Goal: Task Accomplishment & Management: Use online tool/utility

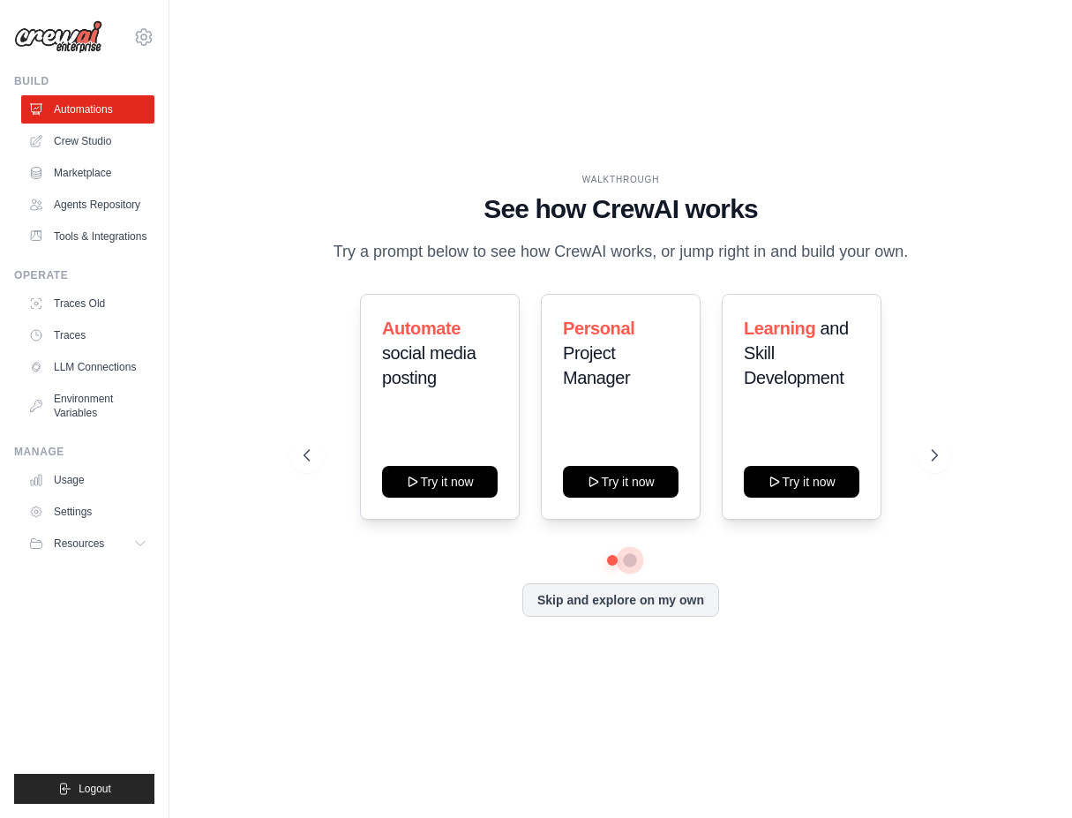
click at [633, 557] on button at bounding box center [630, 560] width 14 height 14
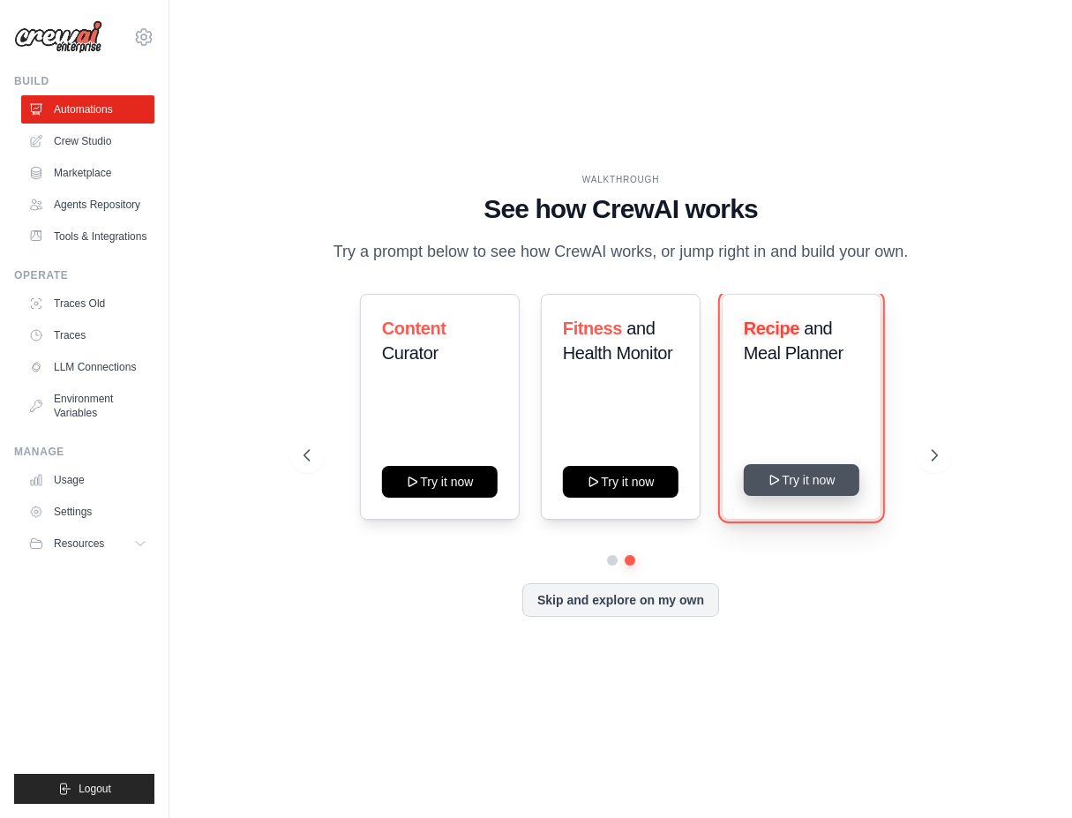
click at [805, 484] on button "Try it now" at bounding box center [802, 480] width 116 height 32
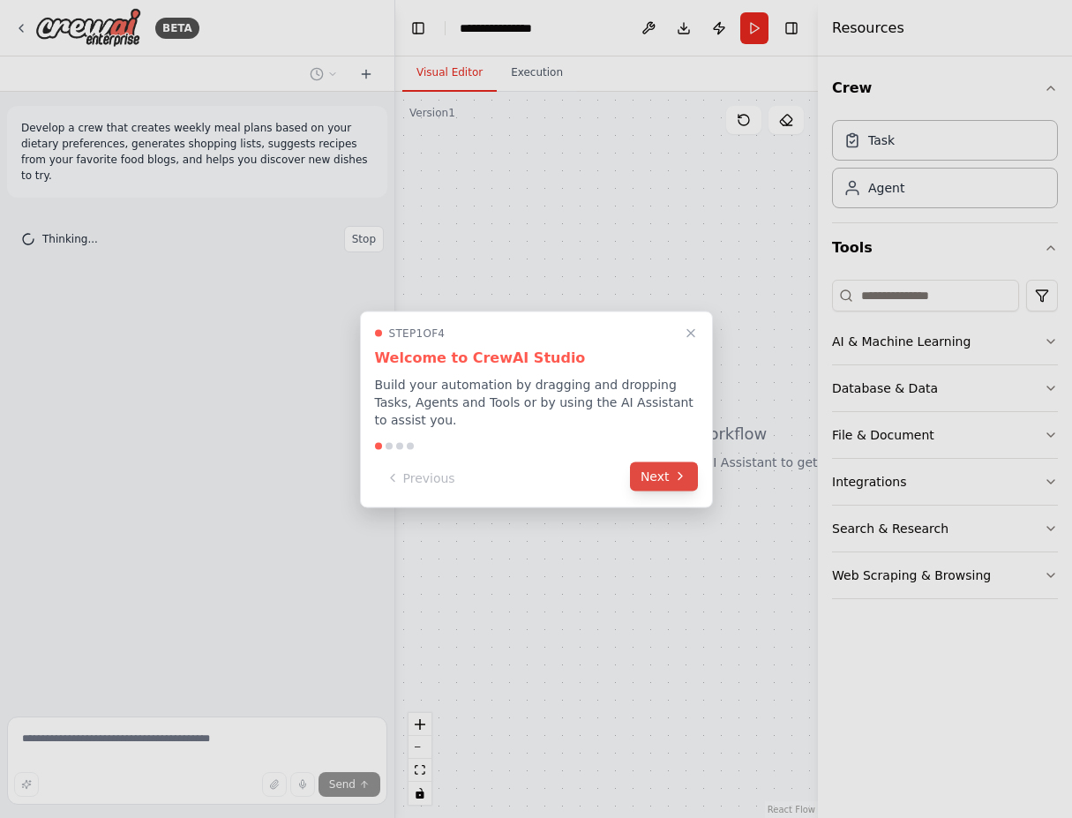
click at [673, 475] on button "Next" at bounding box center [664, 475] width 68 height 29
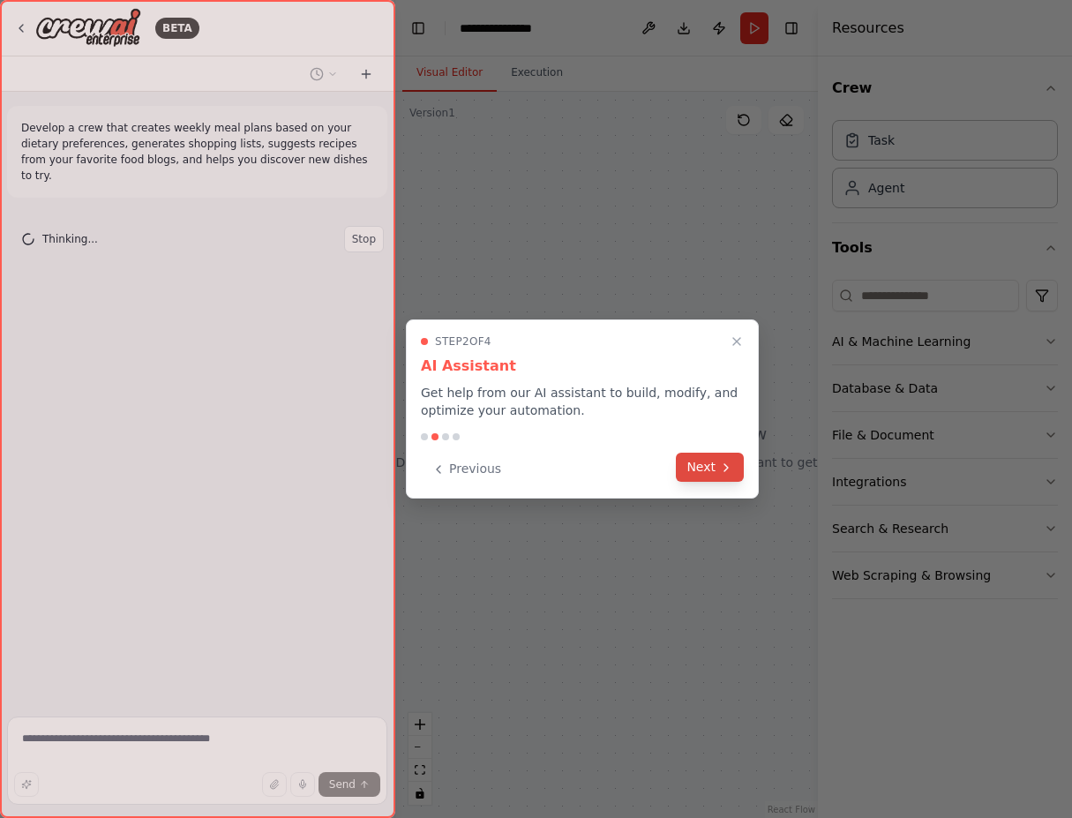
click at [704, 468] on button "Next" at bounding box center [710, 467] width 68 height 29
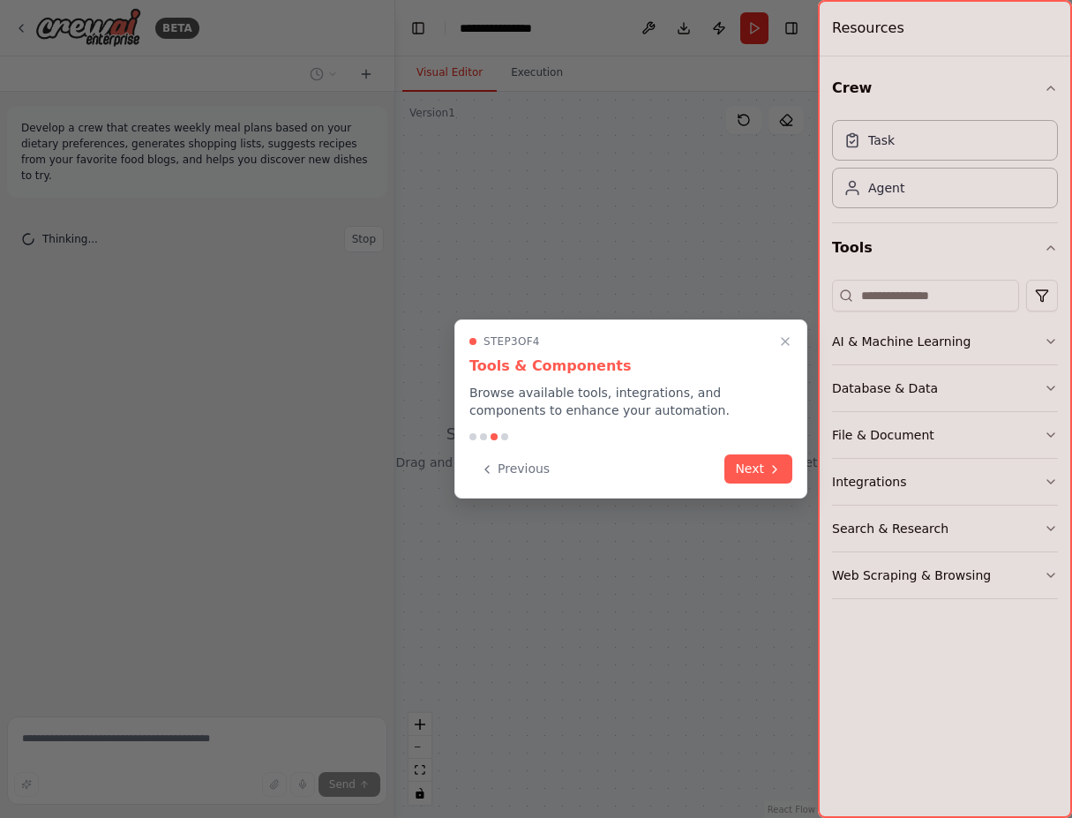
click at [704, 467] on div "Previous Next" at bounding box center [630, 468] width 323 height 29
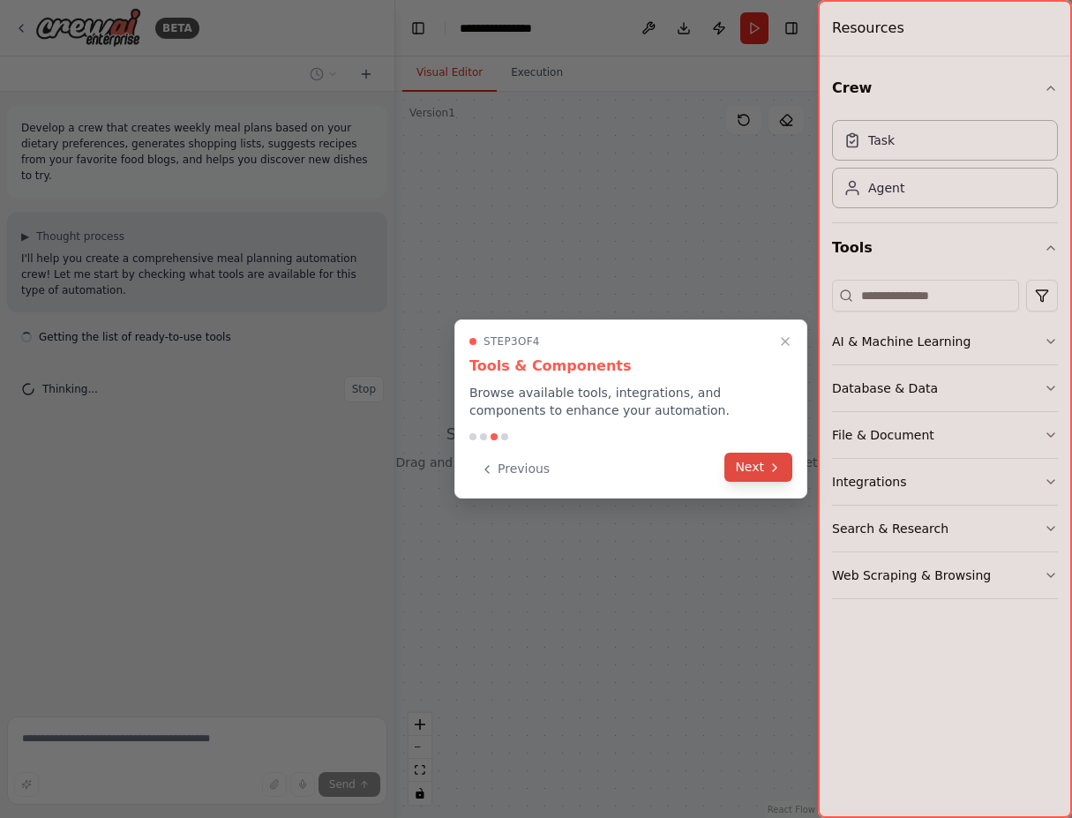
click at [757, 465] on button "Next" at bounding box center [758, 467] width 68 height 29
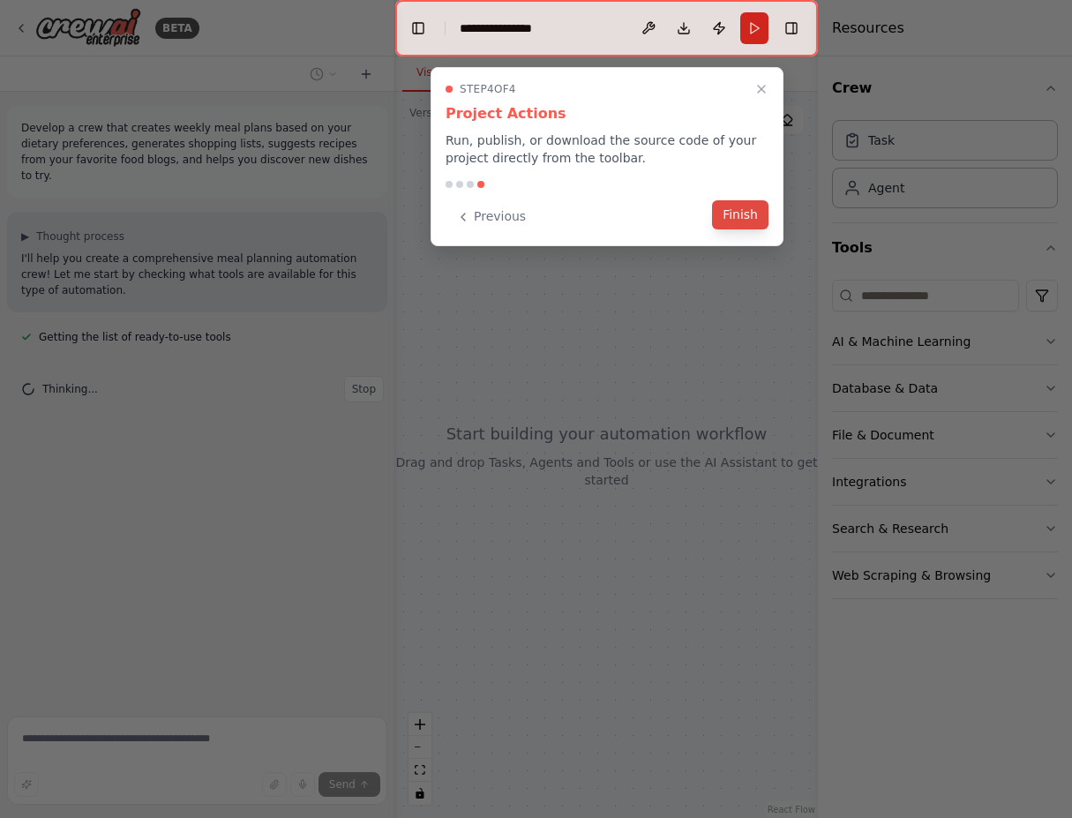
click at [743, 213] on button "Finish" at bounding box center [740, 214] width 56 height 29
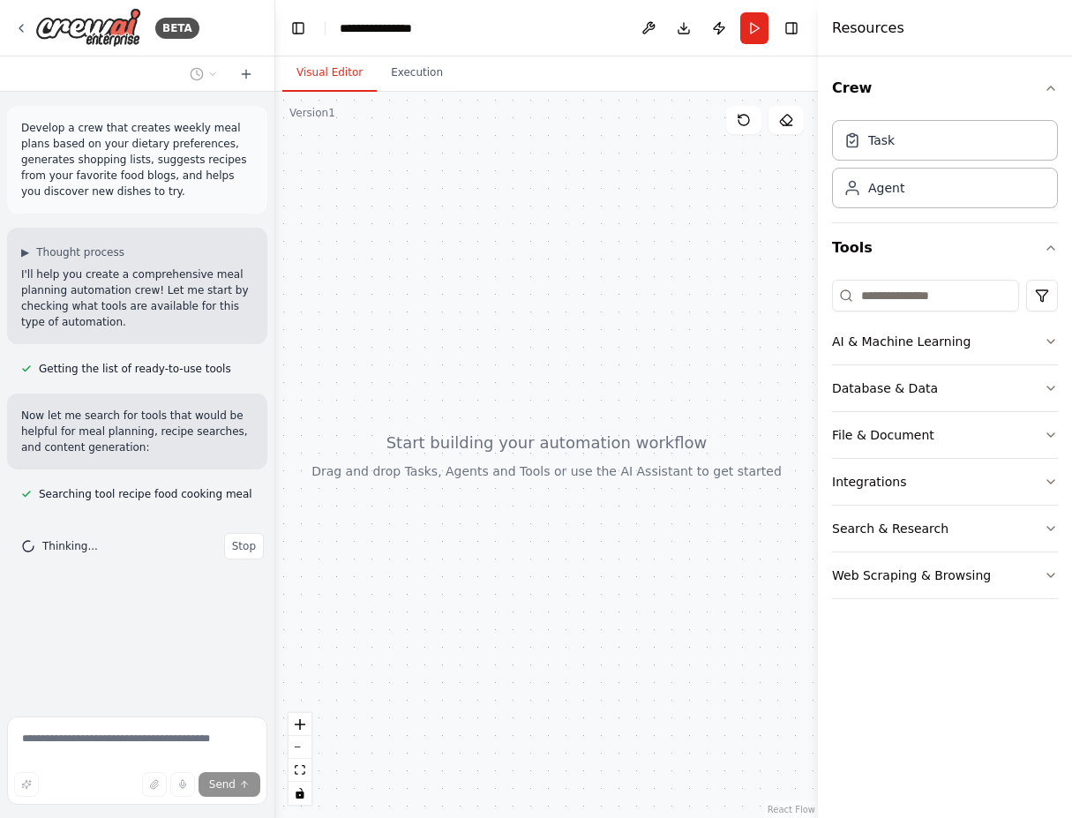
drag, startPoint x: 394, startPoint y: 333, endPoint x: 275, endPoint y: 313, distance: 120.7
click at [275, 313] on div "**********" at bounding box center [536, 409] width 1072 height 818
drag, startPoint x: 628, startPoint y: 526, endPoint x: 619, endPoint y: 494, distance: 33.0
click at [619, 495] on div at bounding box center [546, 455] width 543 height 726
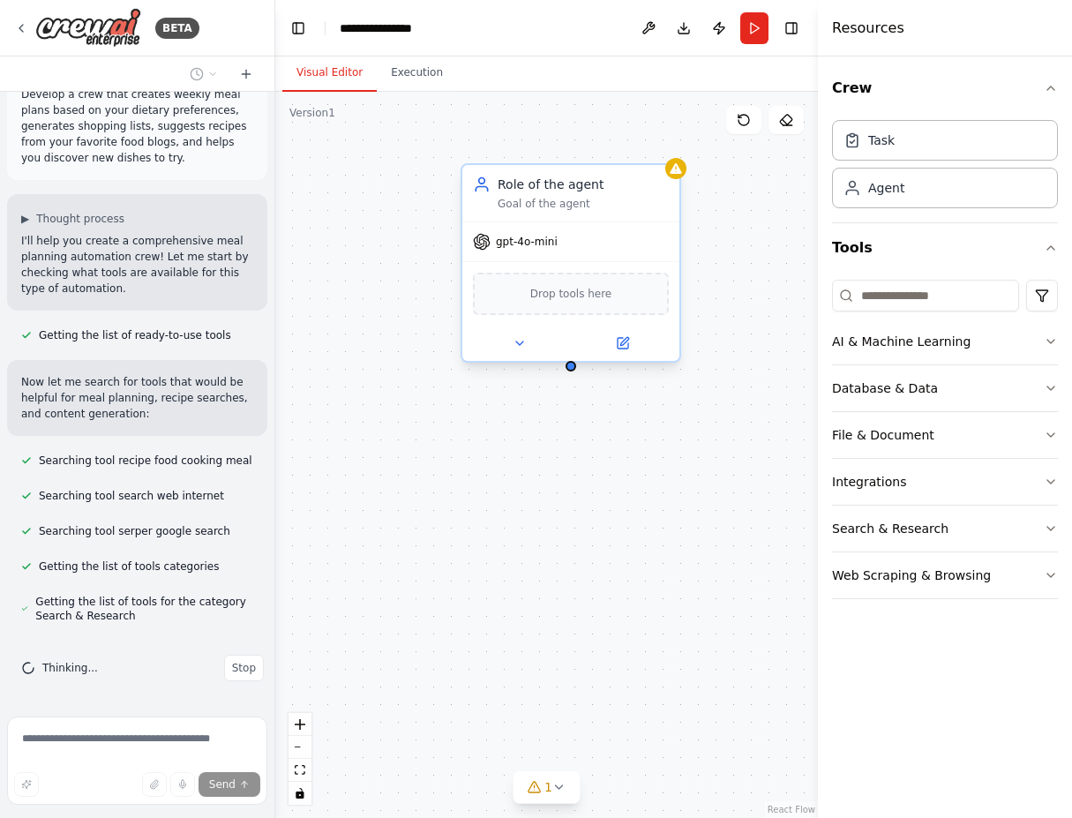
scroll to position [83, 0]
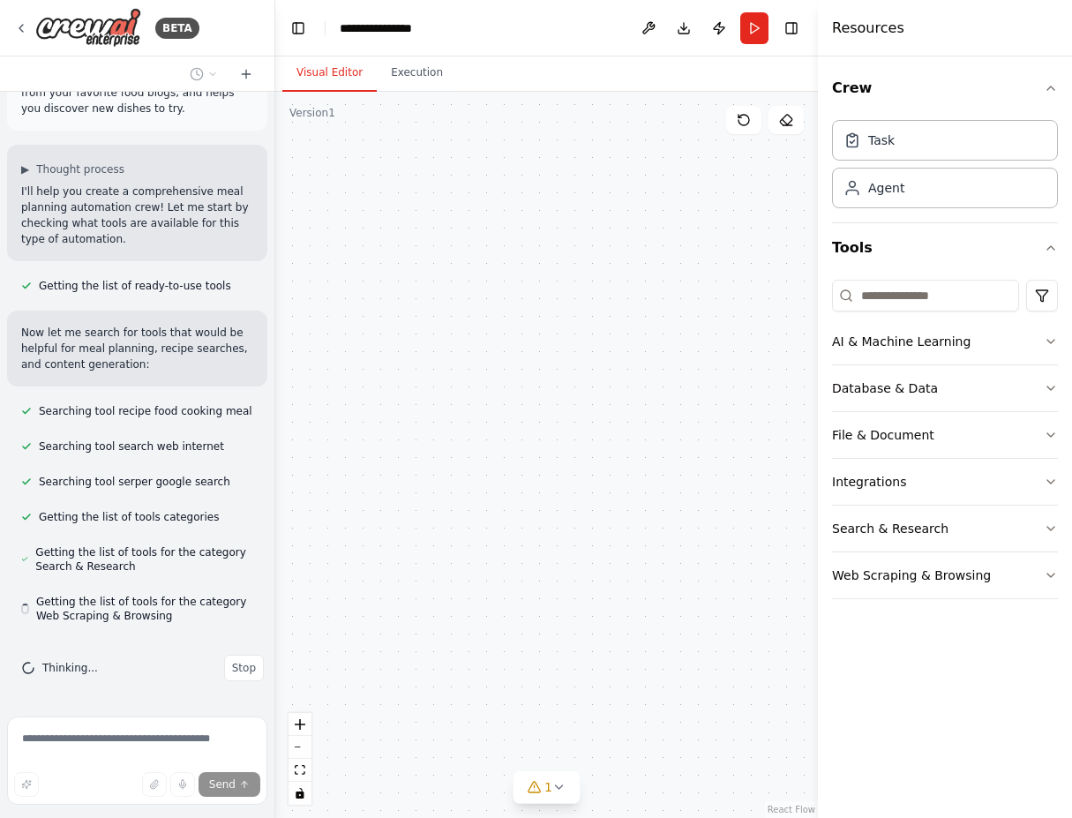
drag, startPoint x: 654, startPoint y: 251, endPoint x: 582, endPoint y: 190, distance: 93.9
click at [581, 185] on div "Role of the agent Goal of the agent gpt-4o-mini Drop tools here" at bounding box center [546, 455] width 543 height 726
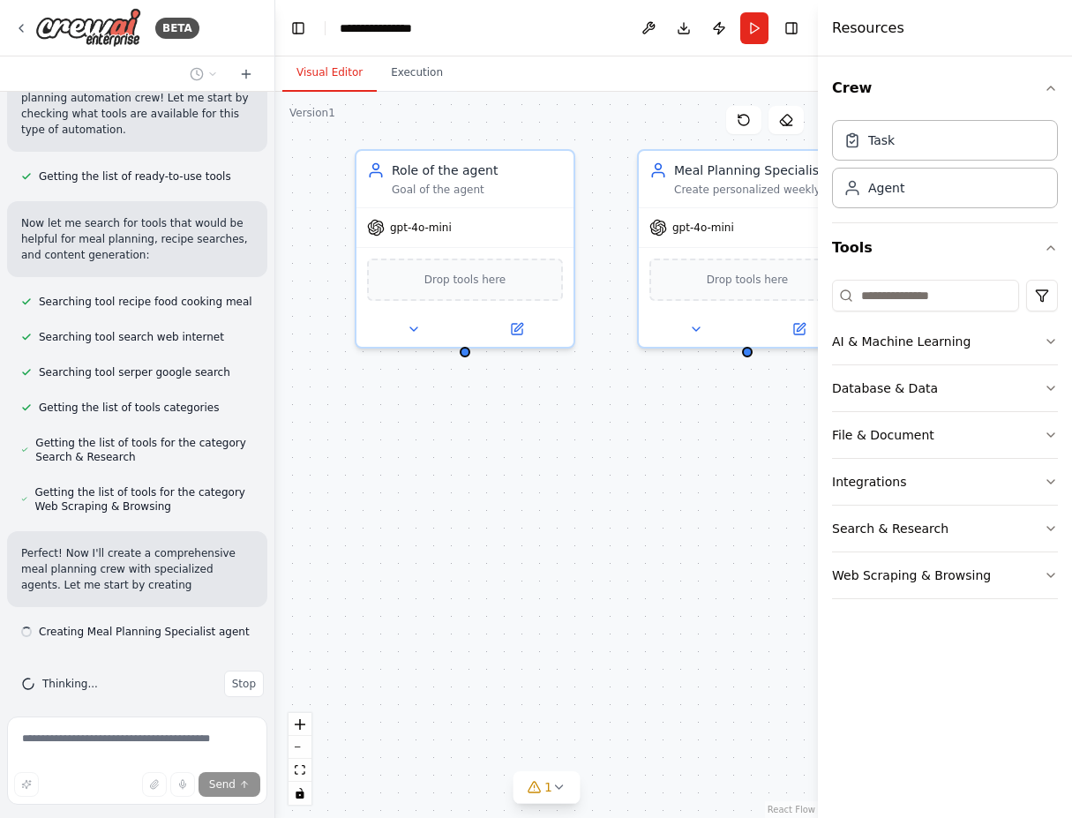
scroll to position [208, 0]
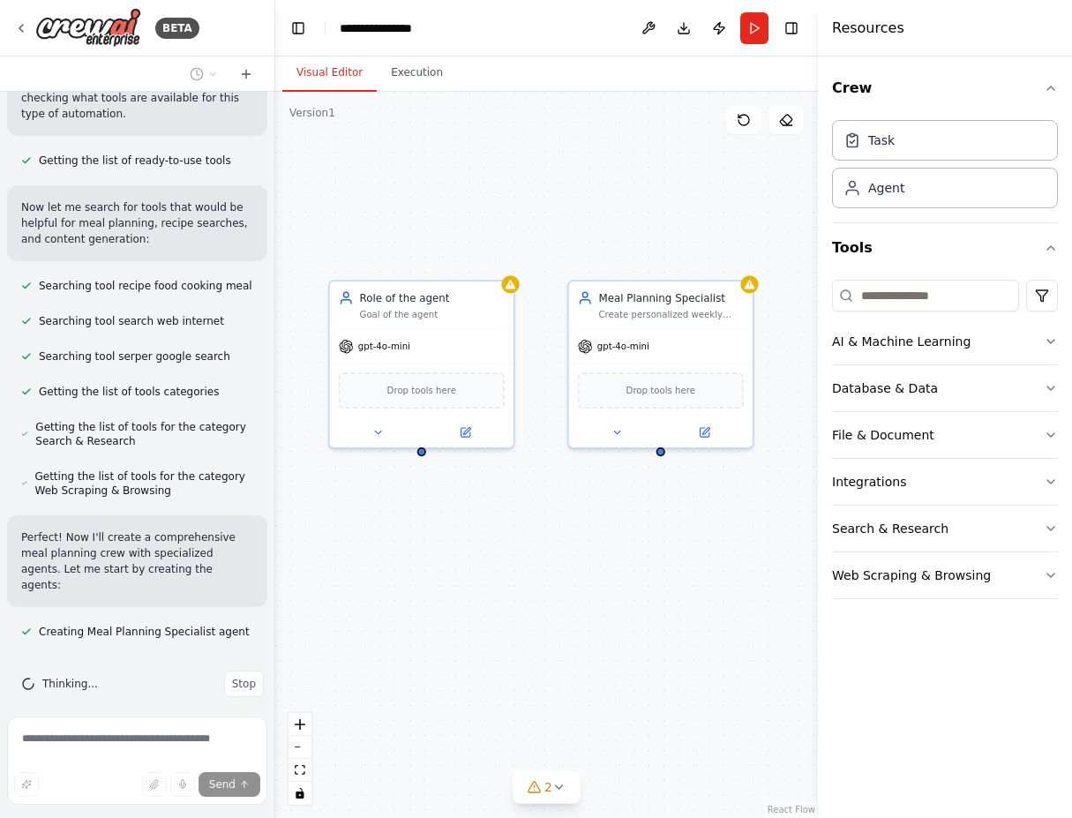
drag, startPoint x: 695, startPoint y: 532, endPoint x: 596, endPoint y: 575, distance: 108.7
click at [596, 575] on div "Role of the agent Goal of the agent gpt-4o-mini Drop tools here Meal Planning S…" at bounding box center [546, 455] width 543 height 726
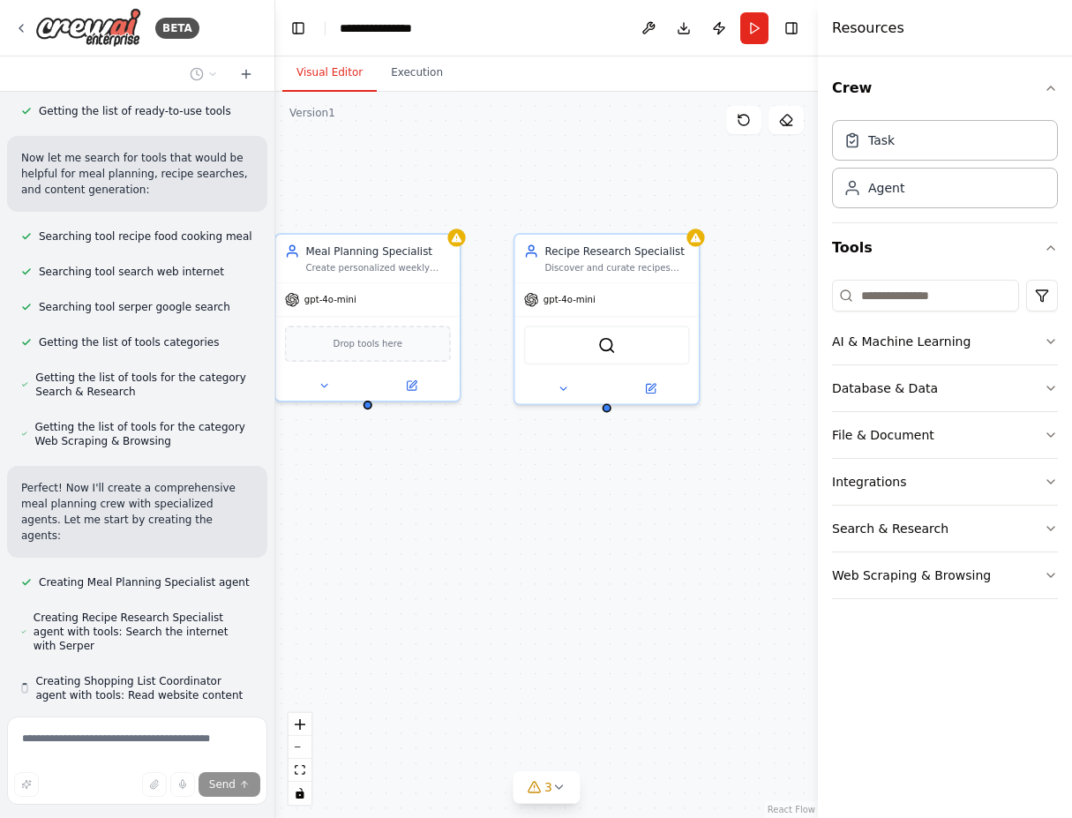
scroll to position [307, 0]
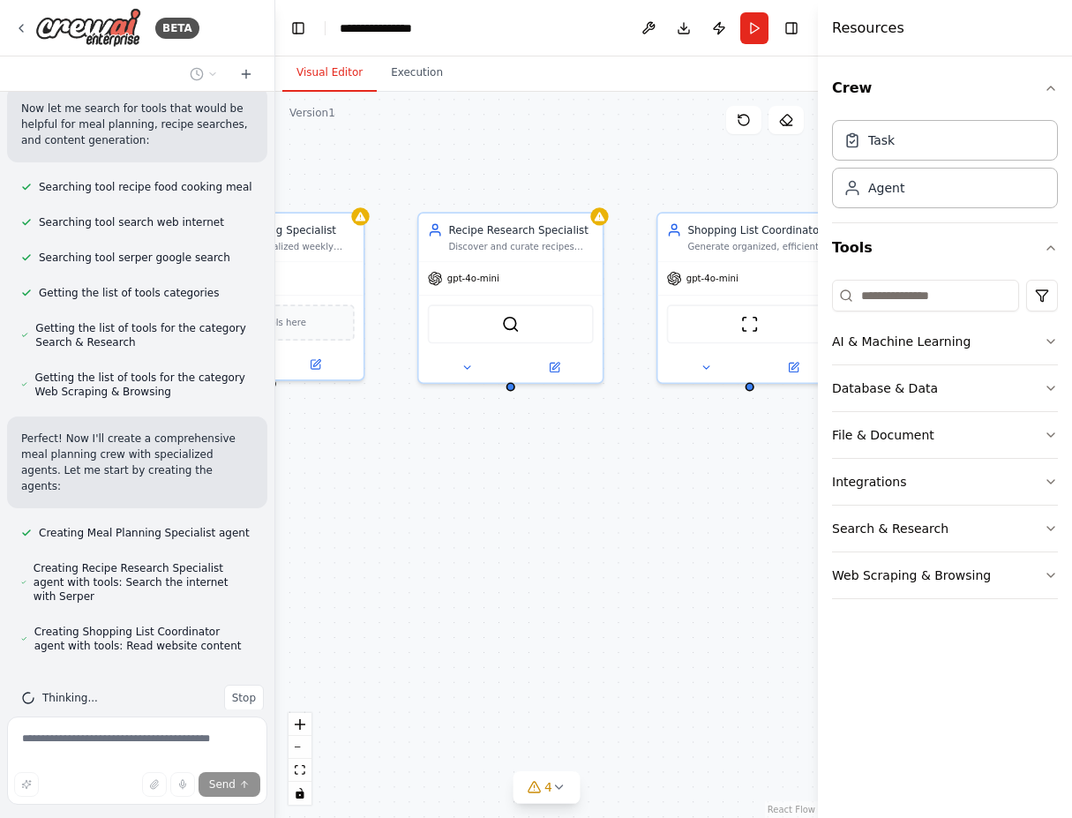
drag, startPoint x: 764, startPoint y: 548, endPoint x: 410, endPoint y: 479, distance: 360.4
click at [408, 485] on div "Role of the agent Goal of the agent gpt-4o-mini Drop tools here Meal Planning S…" at bounding box center [546, 455] width 543 height 726
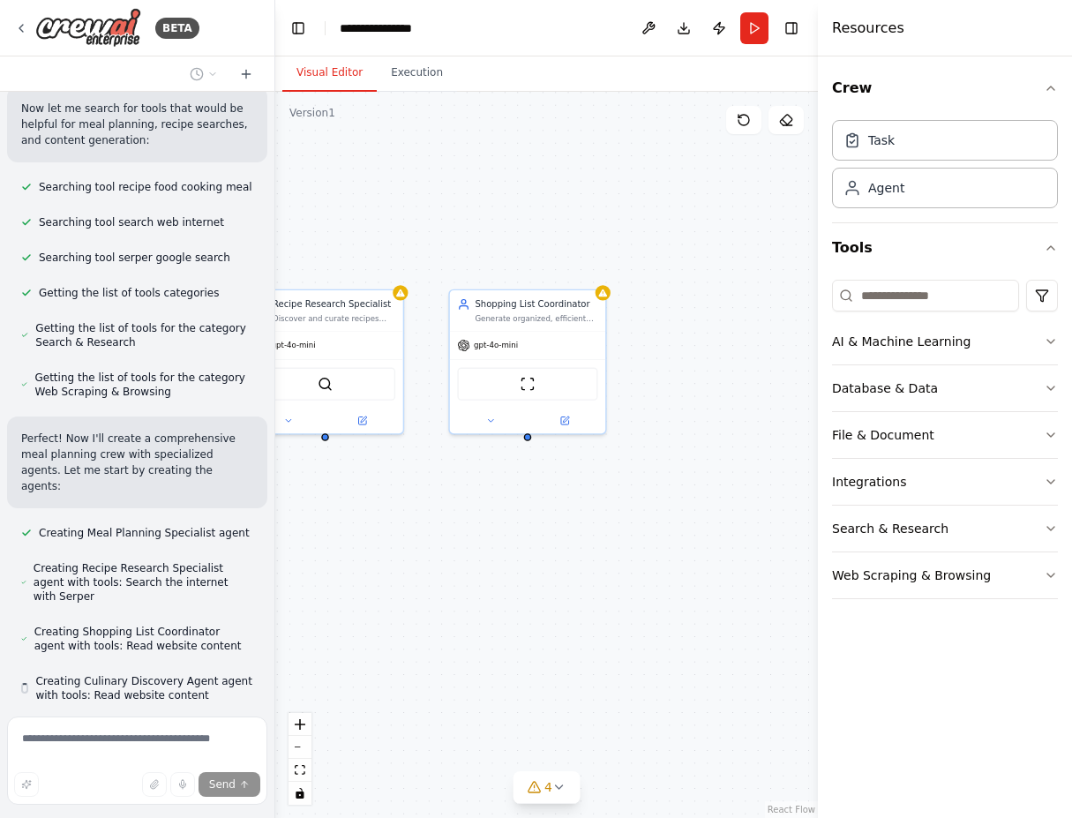
scroll to position [356, 0]
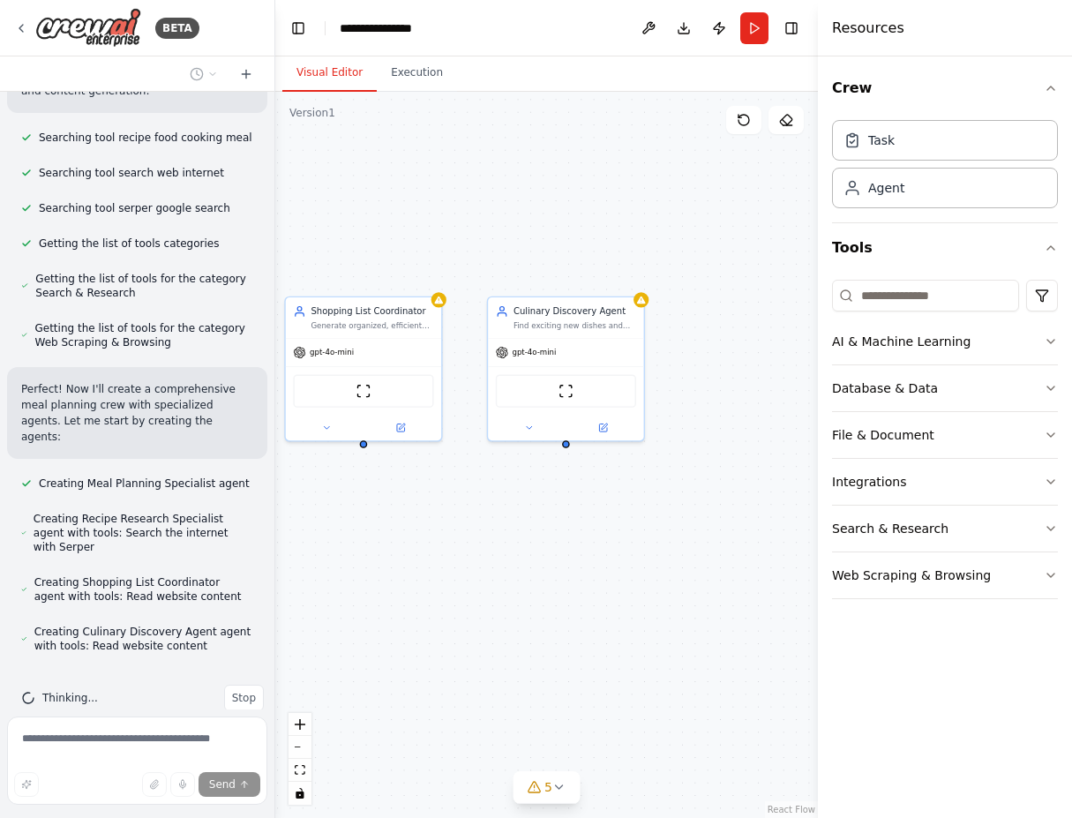
drag, startPoint x: 669, startPoint y: 491, endPoint x: 341, endPoint y: 521, distance: 329.6
click at [341, 521] on div "Role of the agent Goal of the agent gpt-4o-mini Drop tools here Meal Planning S…" at bounding box center [546, 455] width 543 height 726
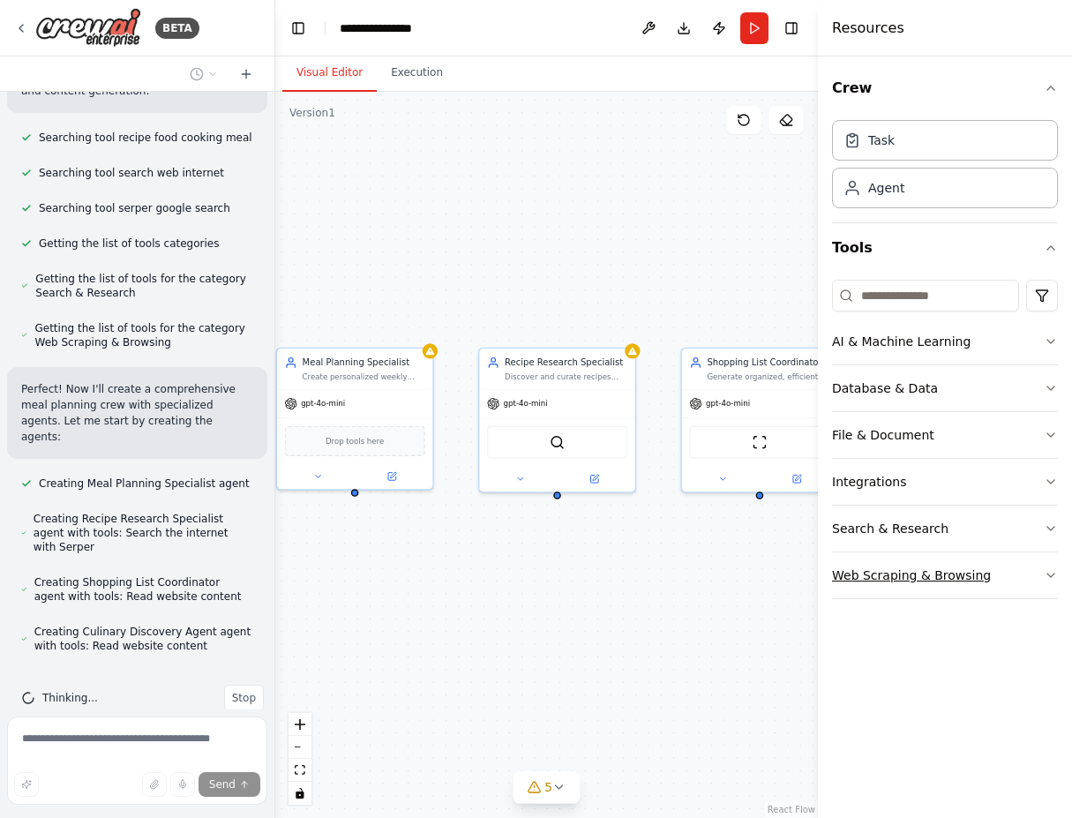
drag, startPoint x: 389, startPoint y: 544, endPoint x: 886, endPoint y: 587, distance: 498.5
click at [866, 593] on div "**********" at bounding box center [536, 409] width 1072 height 818
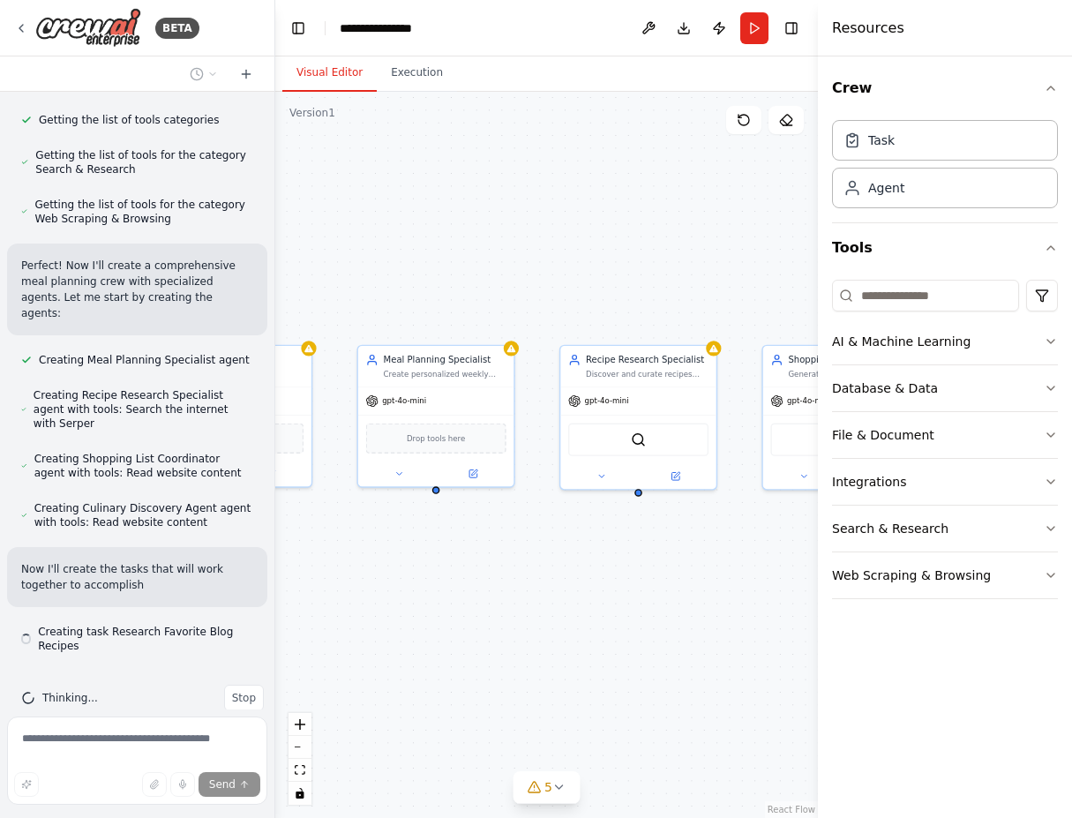
scroll to position [496, 0]
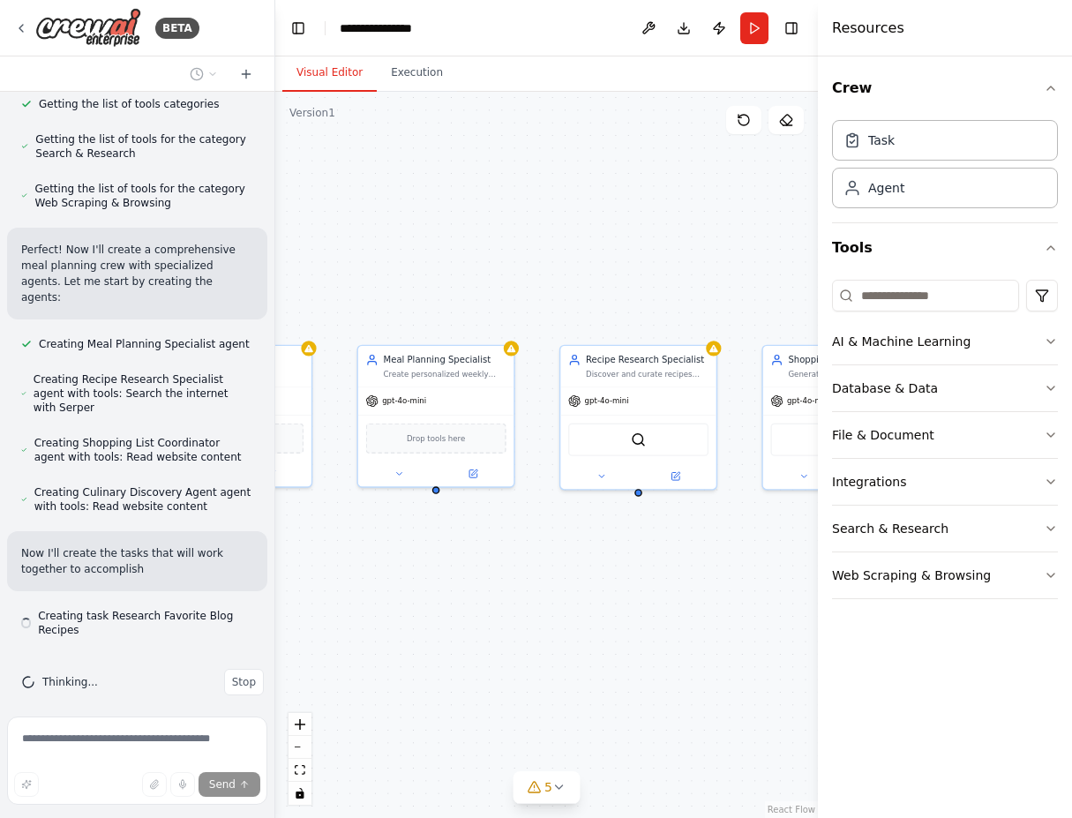
drag, startPoint x: 533, startPoint y: 618, endPoint x: 651, endPoint y: 597, distance: 120.1
click at [638, 601] on div "Role of the agent Goal of the agent gpt-4o-mini Drop tools here Meal Planning S…" at bounding box center [546, 455] width 543 height 726
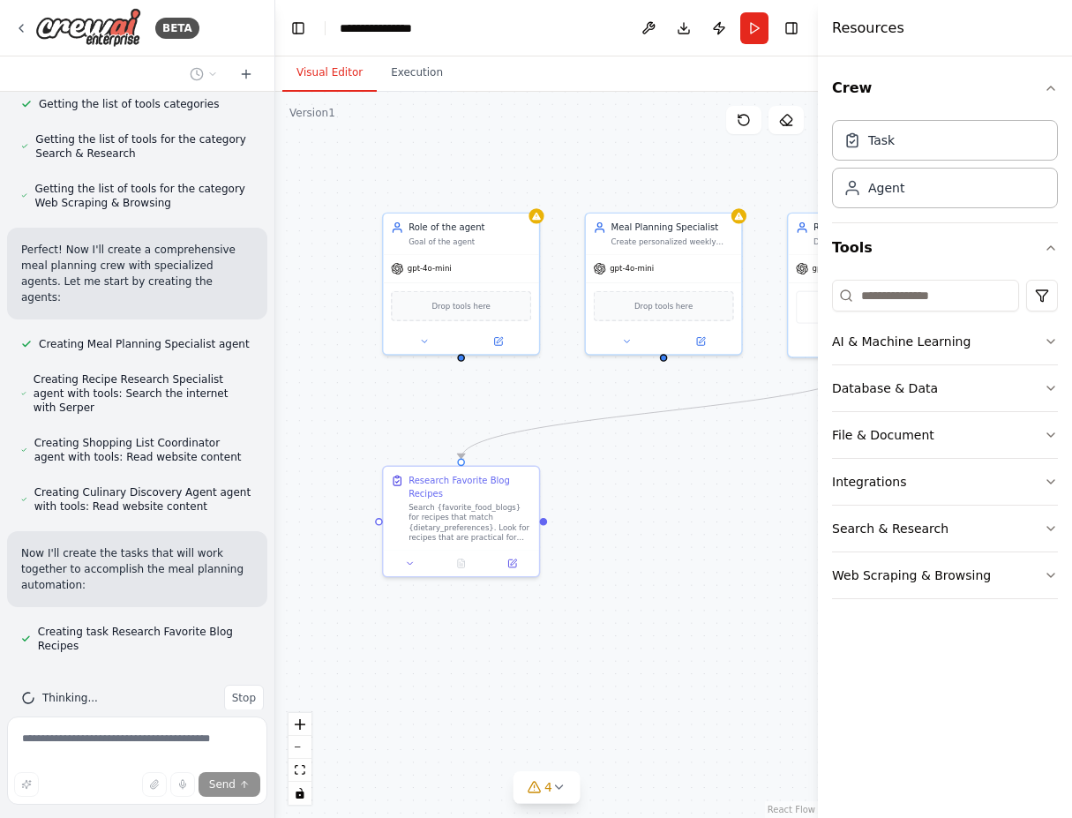
drag, startPoint x: 663, startPoint y: 623, endPoint x: 784, endPoint y: 512, distance: 164.9
click at [784, 512] on div ".deletable-edge-delete-btn { width: 20px; height: 20px; border: 0px solid #ffff…" at bounding box center [546, 455] width 543 height 726
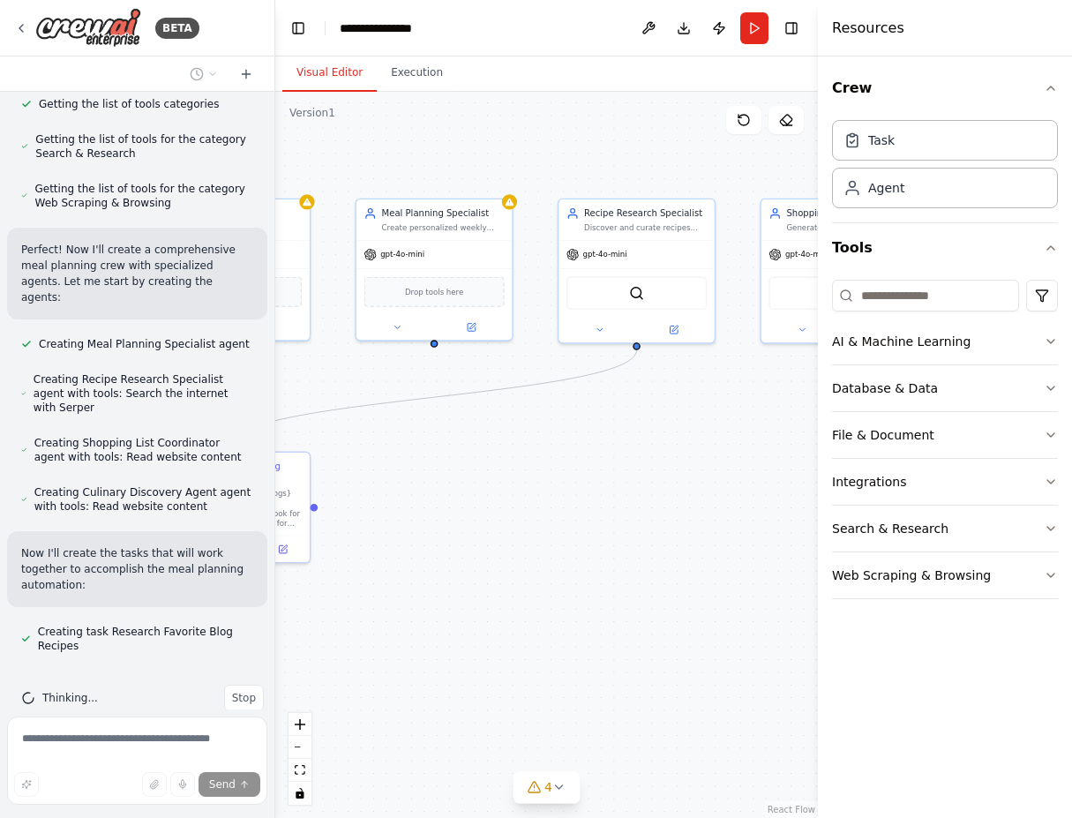
drag, startPoint x: 628, startPoint y: 495, endPoint x: 528, endPoint y: 494, distance: 99.7
click at [528, 492] on div ".deletable-edge-delete-btn { width: 20px; height: 20px; border: 0px solid #ffff…" at bounding box center [546, 455] width 543 height 726
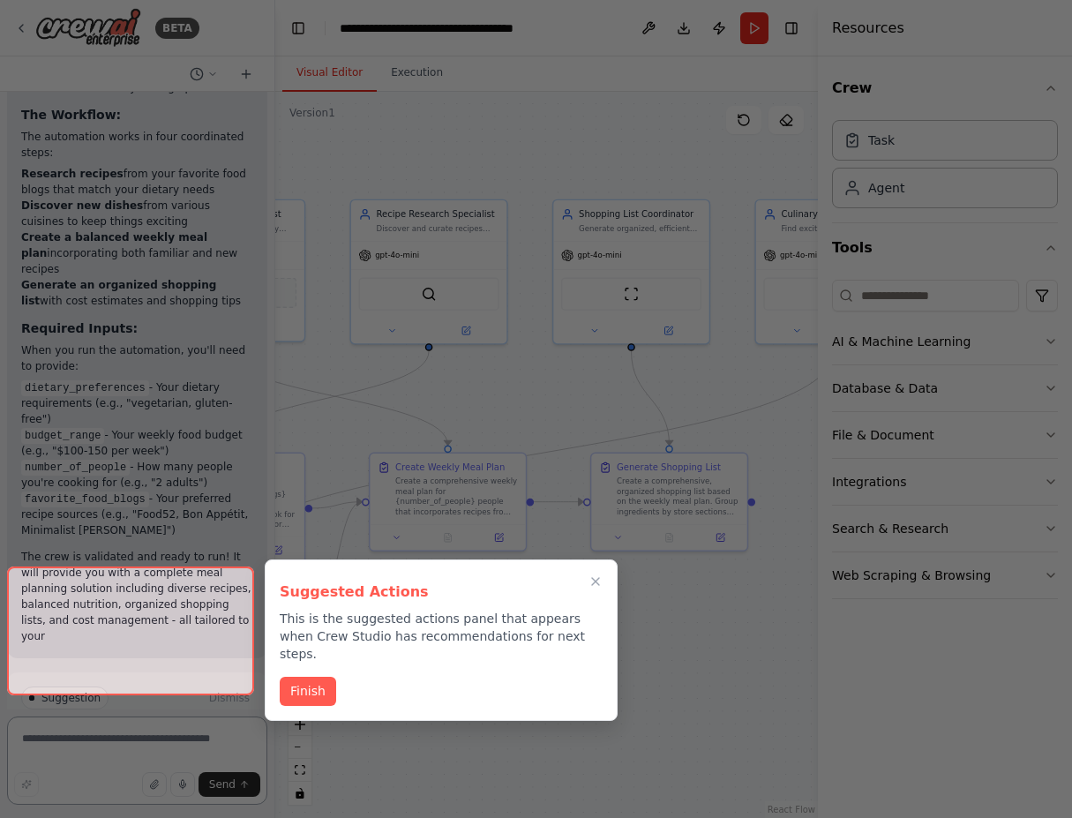
scroll to position [2161, 0]
